Goal: Use online tool/utility: Utilize a website feature to perform a specific function

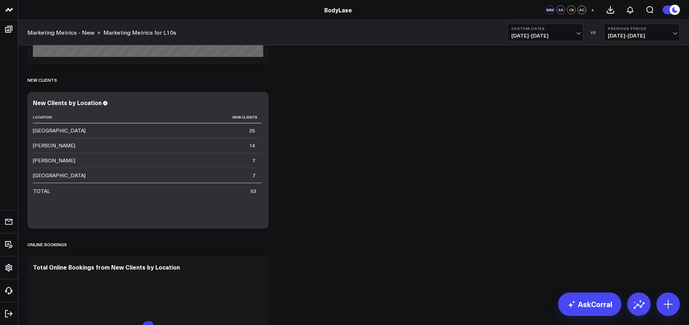
scroll to position [704, 0]
click at [565, 37] on span "[DATE] - [DATE]" at bounding box center [545, 36] width 68 height 6
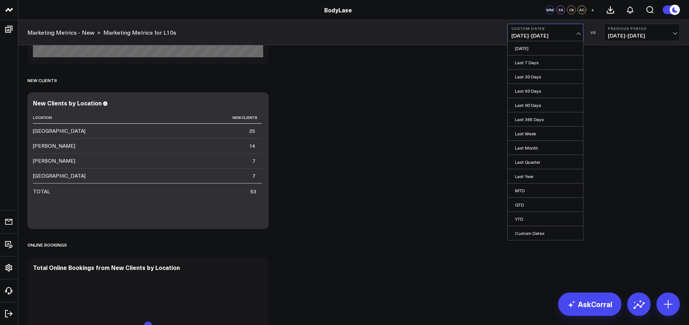
scroll to position [710, 0]
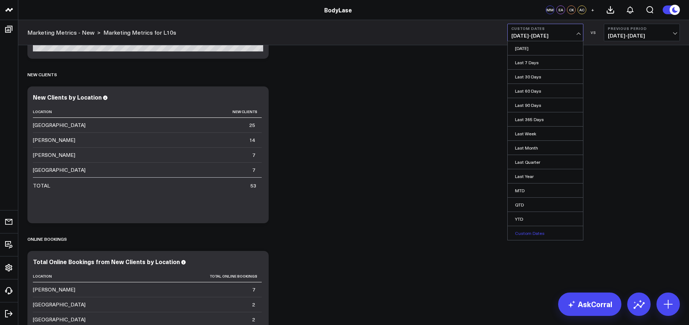
click at [531, 235] on link "Custom Dates" at bounding box center [544, 233] width 75 height 14
select select "7"
select select "2025"
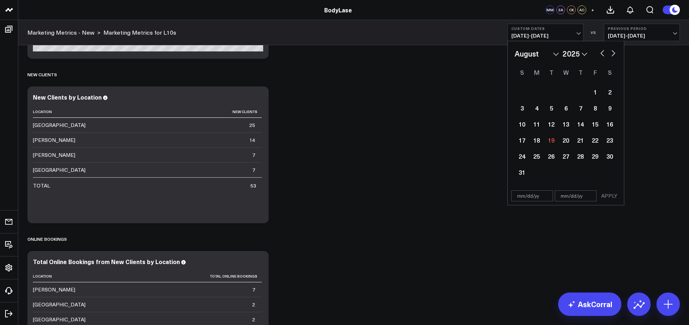
click at [582, 53] on select "2026 2025 2024 2023 2022 2021 2020 2019 2018 2017 2016 2015 2014 2013 2012 2011…" at bounding box center [574, 53] width 25 height 11
select select "7"
select select "2024"
click at [536, 127] on div "12" at bounding box center [536, 124] width 15 height 15
type input "[DATE]"
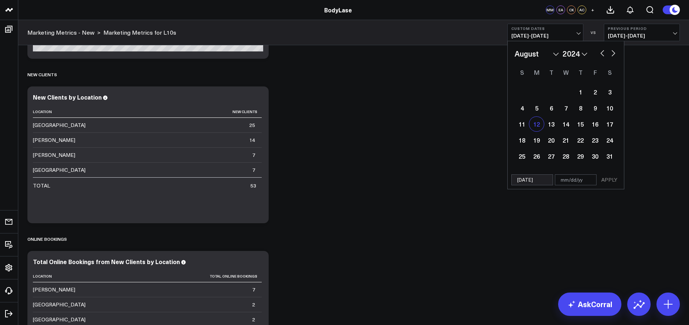
select select "7"
select select "2024"
click at [525, 137] on div "18" at bounding box center [521, 140] width 15 height 15
type input "[DATE]"
select select "7"
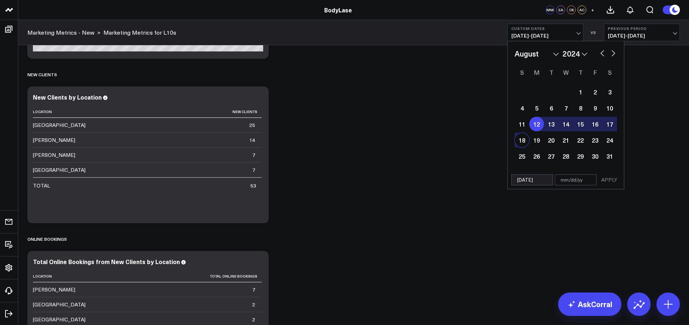
select select "2024"
click at [610, 179] on button "APPLY" at bounding box center [609, 180] width 22 height 11
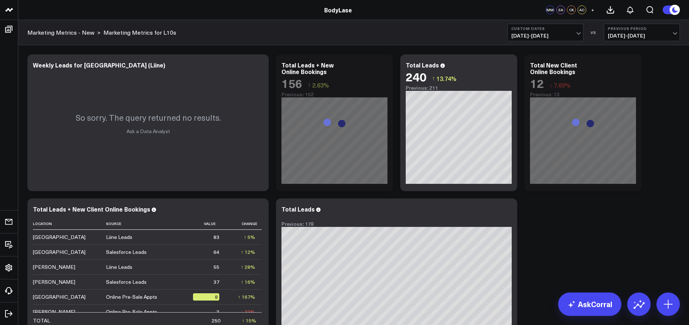
click at [623, 34] on span "[DATE] - [DATE]" at bounding box center [641, 36] width 68 height 6
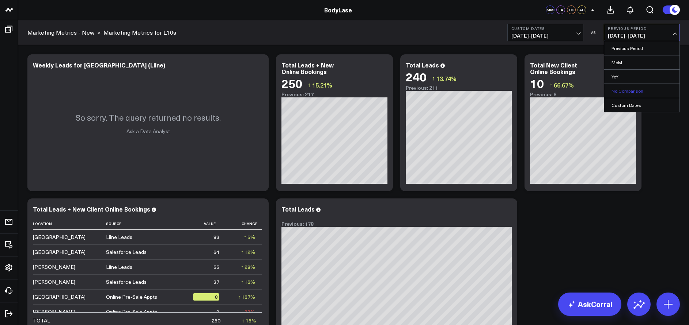
click at [625, 93] on link "No Comparison" at bounding box center [641, 91] width 75 height 14
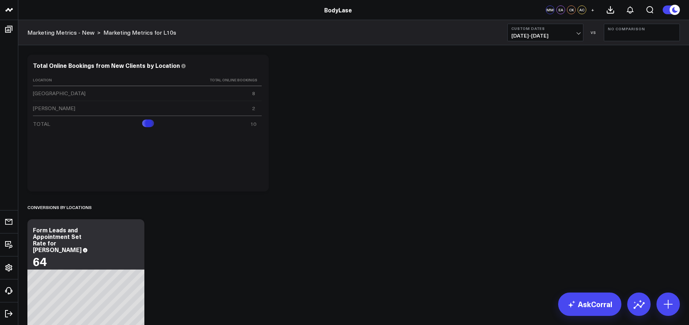
scroll to position [985, 0]
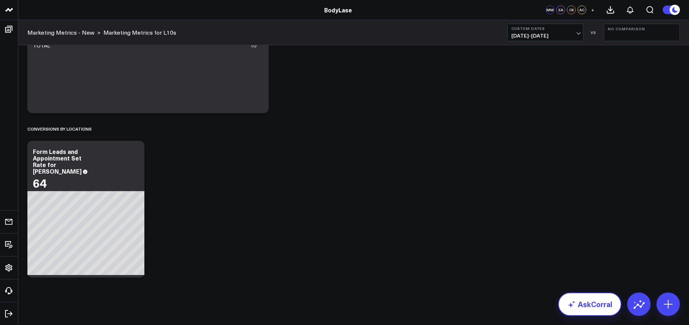
click at [571, 302] on icon at bounding box center [571, 304] width 9 height 9
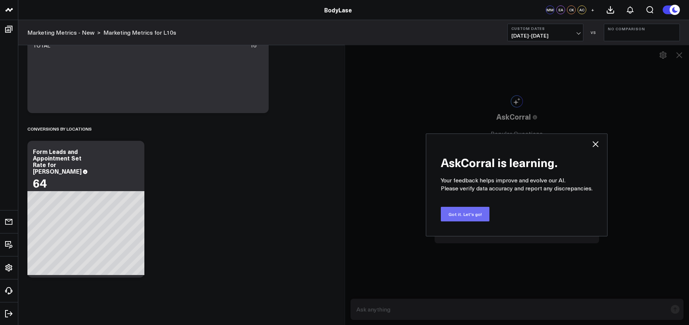
click at [465, 214] on button "Got it. Let's go!" at bounding box center [465, 214] width 49 height 15
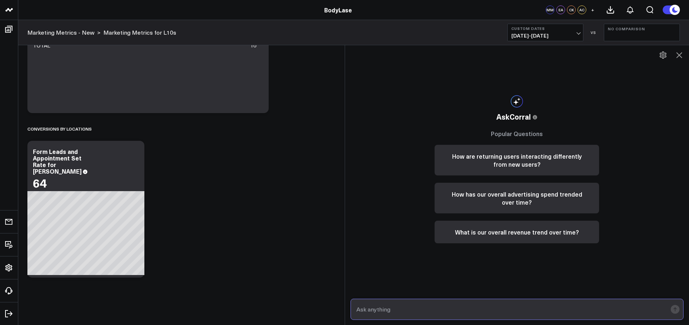
click at [398, 309] on input "text" at bounding box center [510, 309] width 313 height 13
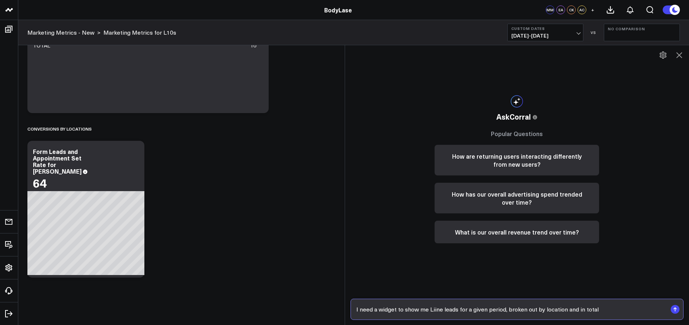
type input "I need a widget to show me Liine leads for a given period, broken out by locati…"
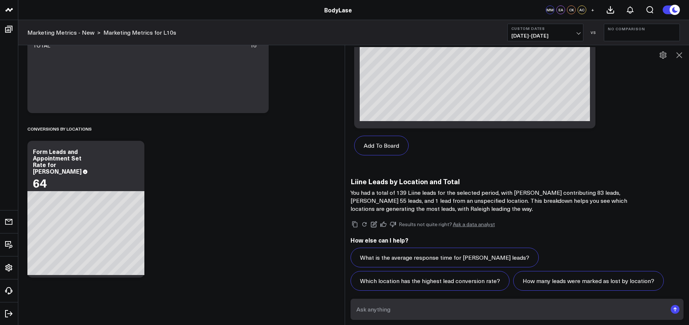
scroll to position [675, 0]
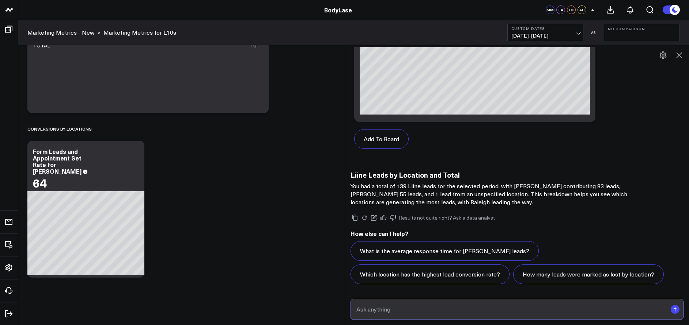
click at [379, 310] on input "text" at bounding box center [510, 309] width 313 height 13
type input "make it a table please, not a donut"
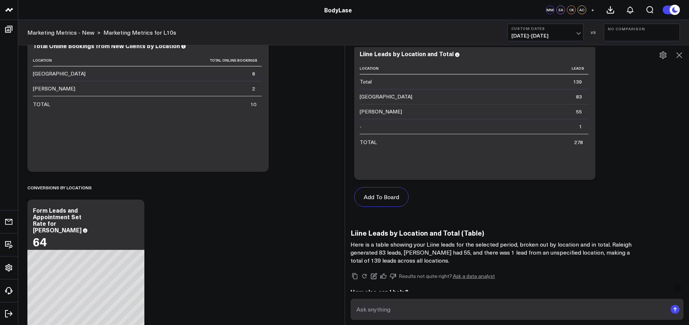
scroll to position [1117, 0]
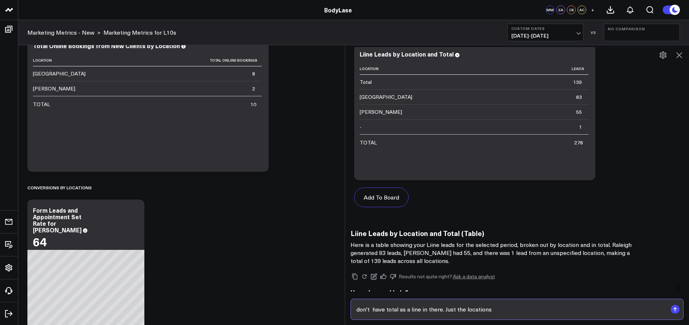
type input "don't have total as a line in there. Just the locations."
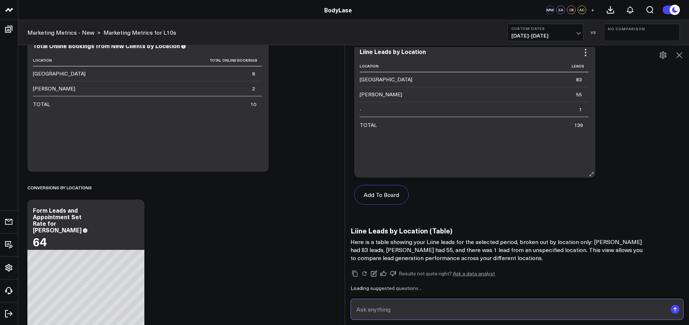
scroll to position [1633, 0]
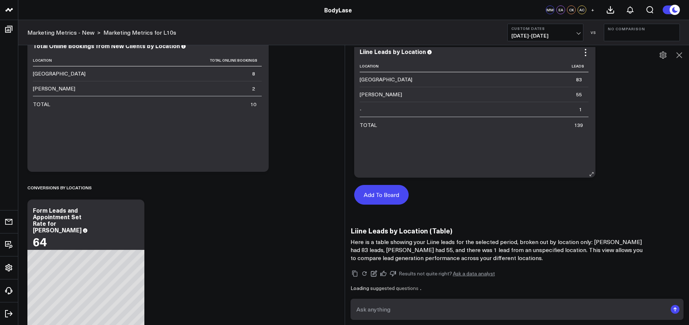
click at [397, 196] on button "Add To Board" at bounding box center [381, 195] width 54 height 20
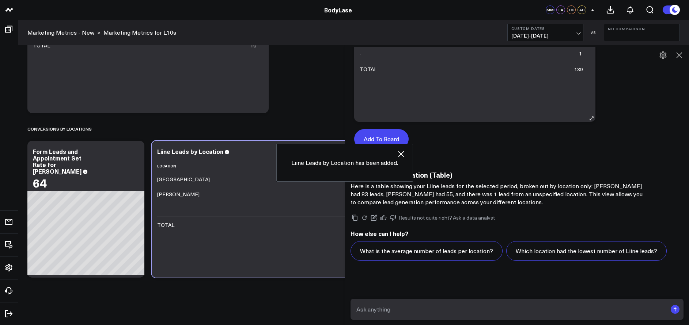
scroll to position [1689, 0]
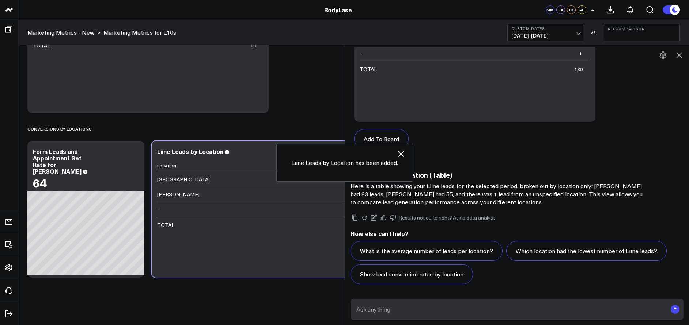
click at [402, 153] on icon "button" at bounding box center [400, 154] width 9 height 9
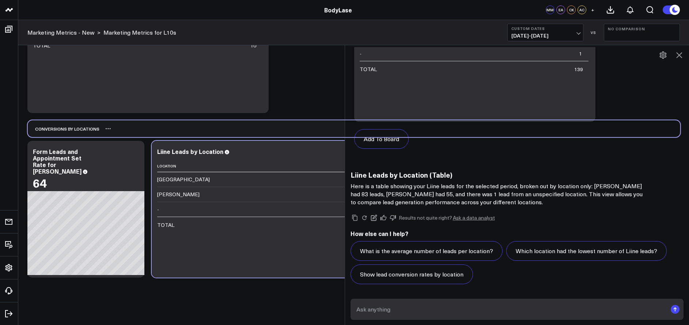
click at [308, 121] on div "Conversions by locations" at bounding box center [354, 129] width 652 height 17
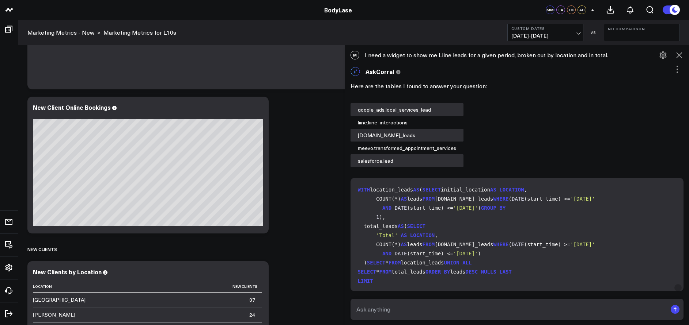
scroll to position [534, 0]
drag, startPoint x: 308, startPoint y: 114, endPoint x: 314, endPoint y: 126, distance: 13.2
click at [308, 114] on div "Modify via AI Copy link to widget Ask support Remove Create linked copy Executi…" at bounding box center [353, 124] width 659 height 1216
drag, startPoint x: 319, startPoint y: 129, endPoint x: 319, endPoint y: 123, distance: 6.6
click at [319, 129] on div "Modify via AI Copy link to widget Ask support Remove Create linked copy Executi…" at bounding box center [353, 124] width 659 height 1216
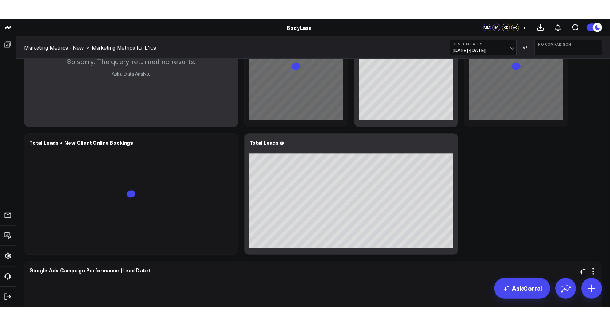
scroll to position [304, 0]
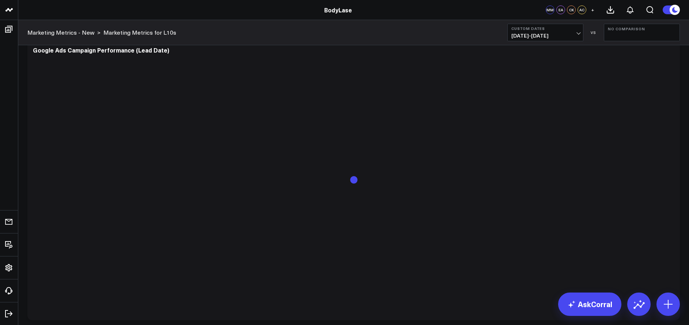
click at [572, 35] on span "08/12/24 - 08/18/24" at bounding box center [545, 36] width 68 height 6
click at [528, 235] on link "Custom Dates" at bounding box center [544, 233] width 75 height 14
select select "7"
select select "2025"
click at [553, 54] on select "January February March April May June July August September October November De…" at bounding box center [536, 53] width 44 height 11
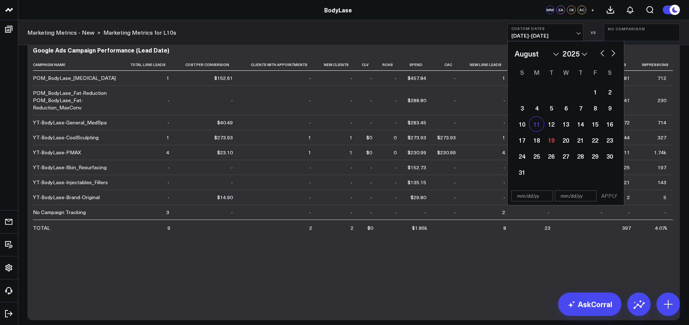
click at [541, 127] on div "11" at bounding box center [536, 124] width 15 height 15
type input "[DATE]"
select select "7"
select select "2025"
click at [525, 139] on div "17" at bounding box center [521, 140] width 15 height 15
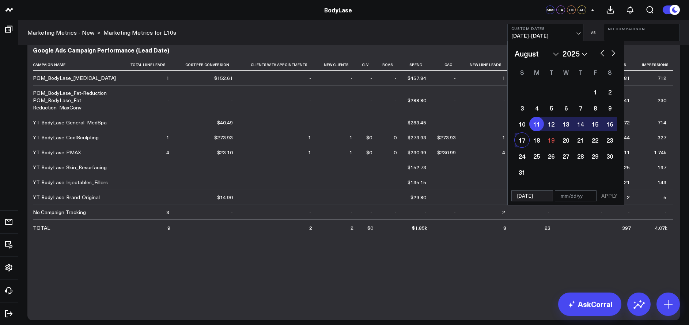
type input "[DATE]"
select select "7"
select select "2025"
click at [611, 194] on button "APPLY" at bounding box center [609, 196] width 22 height 11
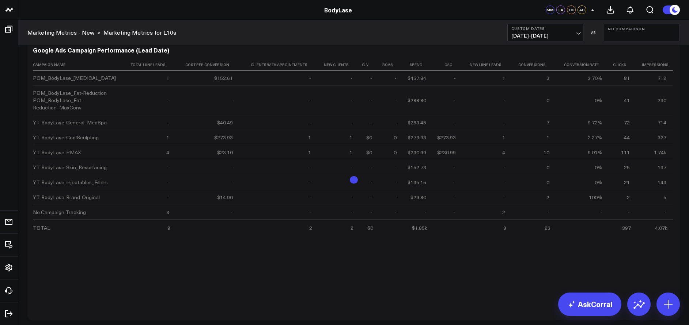
click at [630, 28] on b "No Comparison" at bounding box center [641, 29] width 68 height 4
click at [618, 74] on link "YoY" at bounding box center [641, 77] width 75 height 14
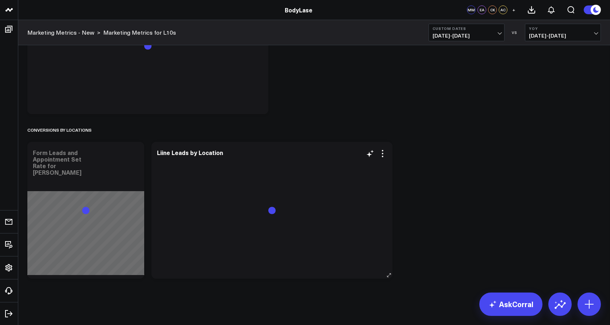
scroll to position [1129, 0]
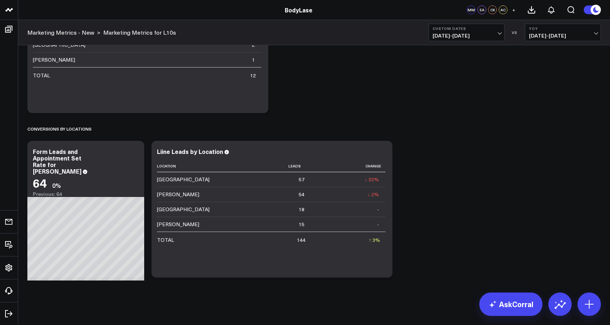
click at [488, 36] on span "[DATE] - [DATE]" at bounding box center [467, 36] width 68 height 6
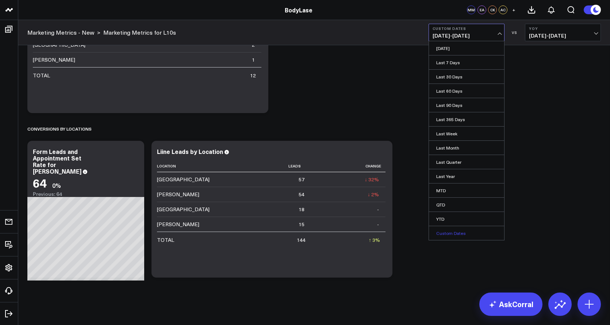
click at [454, 232] on link "Custom Dates" at bounding box center [466, 233] width 75 height 14
select select "7"
select select "2025"
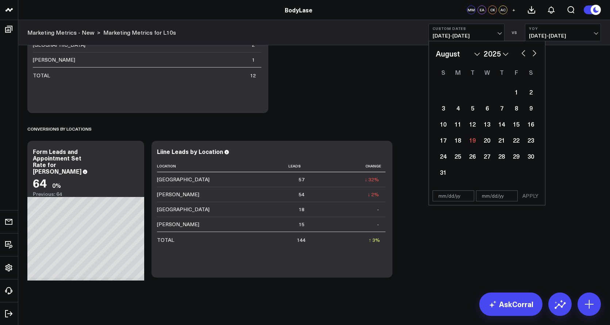
click at [494, 58] on select "2026 2025 2024 2023 2022 2021 2020 2019 2018 2017 2016 2015 2014 2013 2012 2011…" at bounding box center [496, 53] width 25 height 11
select select "7"
select select "2024"
click at [461, 127] on div "12" at bounding box center [458, 124] width 15 height 15
type input "[DATE]"
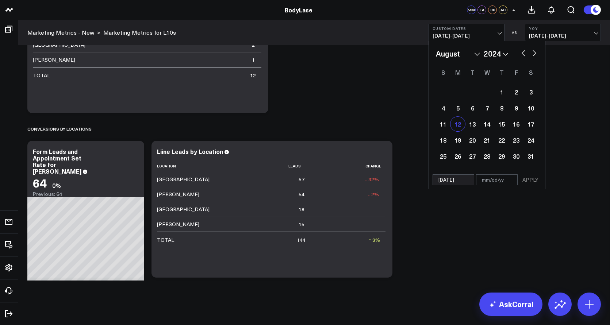
select select "7"
select select "2024"
drag, startPoint x: 461, startPoint y: 127, endPoint x: 442, endPoint y: 144, distance: 25.4
click at [442, 144] on div "18" at bounding box center [443, 140] width 15 height 15
type input "[DATE]"
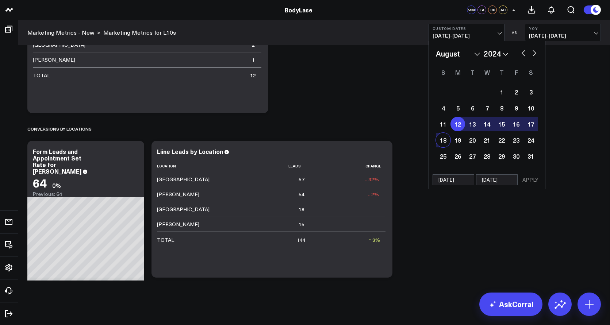
select select "7"
select select "2024"
click at [529, 181] on button "APPLY" at bounding box center [531, 180] width 22 height 11
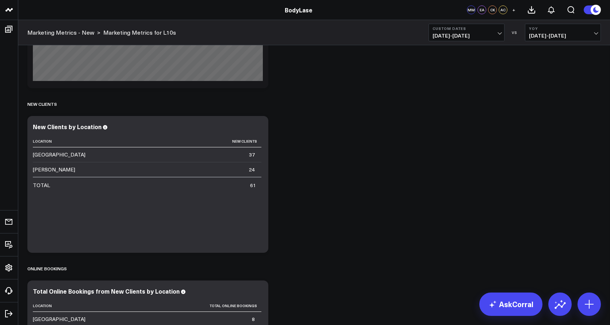
scroll to position [824, 0]
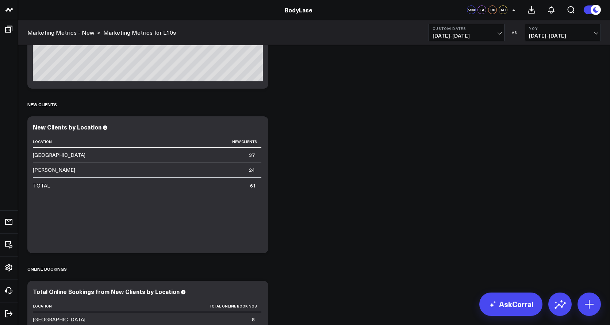
click at [494, 33] on span "08/12/24 - 08/18/24" at bounding box center [467, 36] width 68 height 6
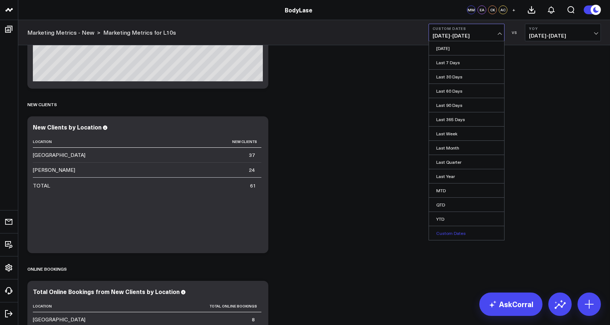
click at [456, 235] on link "Custom Dates" at bounding box center [466, 233] width 75 height 14
select select "7"
select select "2025"
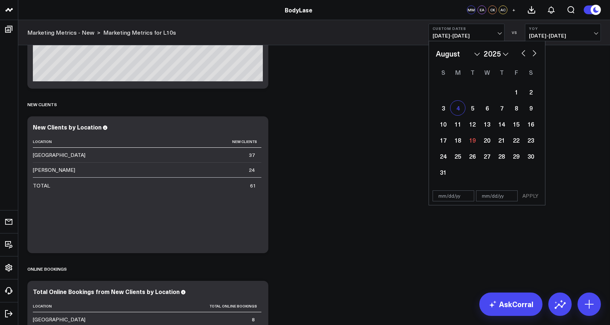
click at [458, 113] on div "4" at bounding box center [458, 108] width 15 height 15
type input "[DATE]"
select select "7"
select select "2025"
click at [444, 127] on div "10" at bounding box center [443, 124] width 15 height 15
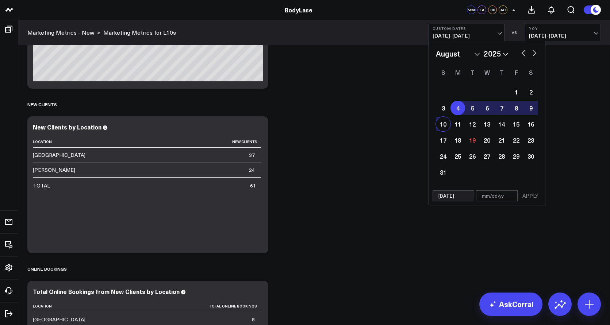
type input "[DATE]"
select select "7"
select select "2025"
click at [527, 197] on button "APPLY" at bounding box center [531, 196] width 22 height 11
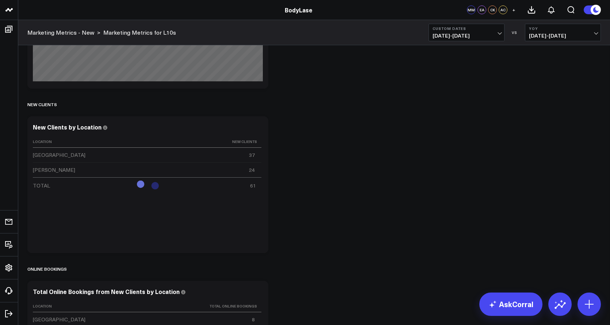
click at [586, 33] on span "08/04/24 - 08/10/24" at bounding box center [563, 36] width 68 height 6
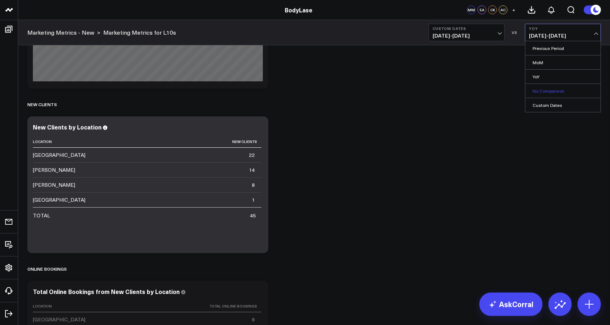
click at [544, 89] on link "No Comparison" at bounding box center [563, 91] width 75 height 14
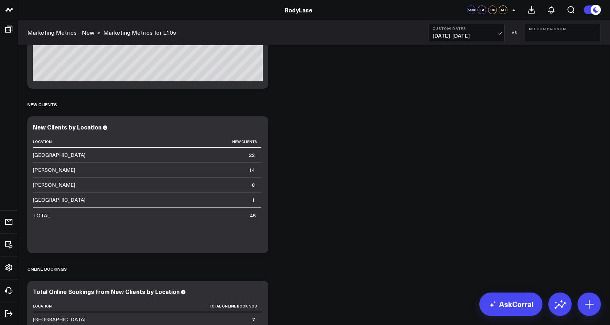
scroll to position [818, 0]
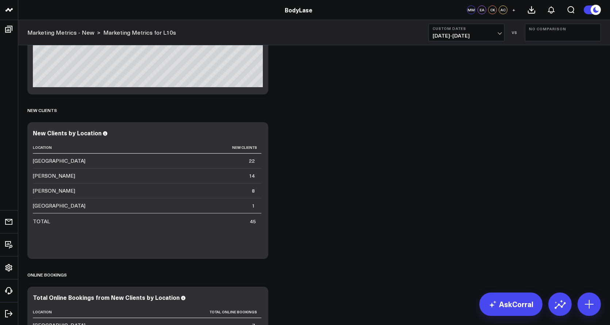
click at [491, 34] on span "08/04/25 - 08/10/25" at bounding box center [467, 36] width 68 height 6
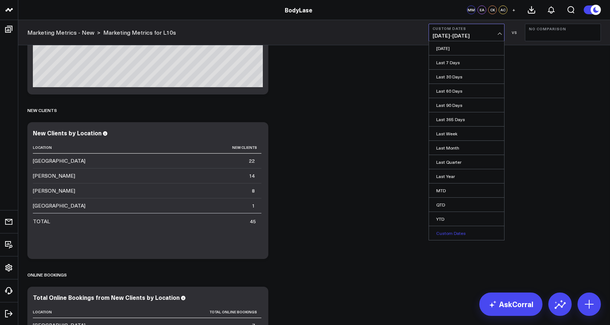
click at [453, 235] on link "Custom Dates" at bounding box center [466, 233] width 75 height 14
select select "7"
select select "2025"
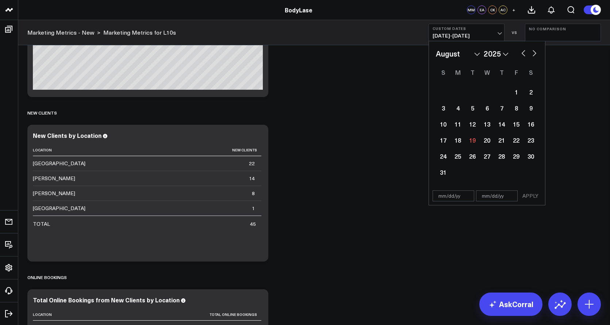
scroll to position [815, 0]
click at [465, 54] on select "January February March April May June July August September October November De…" at bounding box center [458, 53] width 44 height 11
select select "6"
select select "2025"
click at [458, 156] on div "28" at bounding box center [458, 156] width 15 height 15
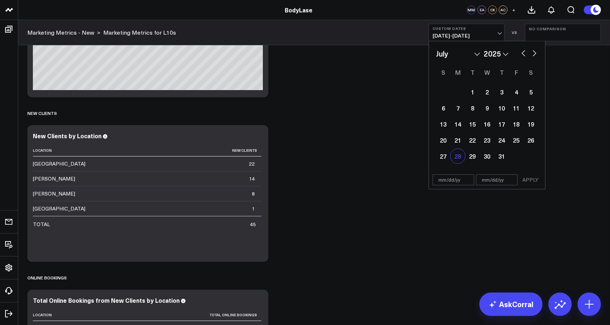
type input "07/28/25"
select select "6"
select select "2025"
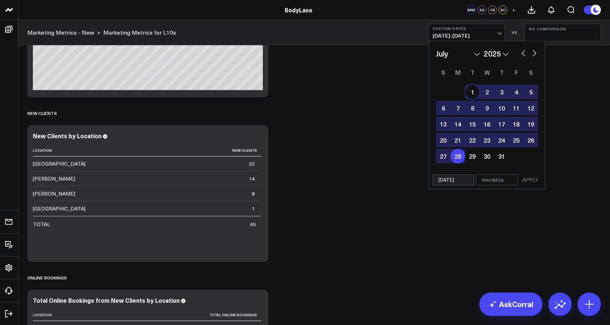
click at [476, 55] on select "January February March April May June July August September October November De…" at bounding box center [458, 53] width 44 height 11
select select "7"
select select "2025"
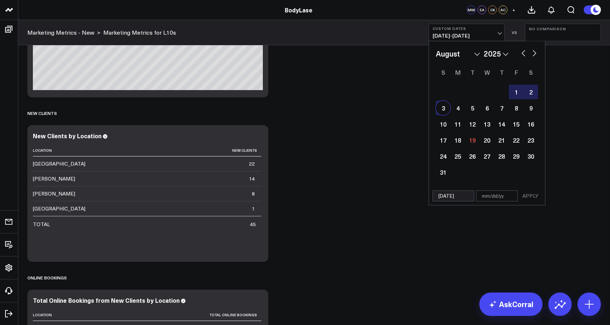
click at [444, 108] on div "3" at bounding box center [443, 108] width 15 height 15
type input "08/03/25"
select select "7"
select select "2025"
click at [533, 197] on button "APPLY" at bounding box center [531, 196] width 22 height 11
